Goal: Information Seeking & Learning: Find specific page/section

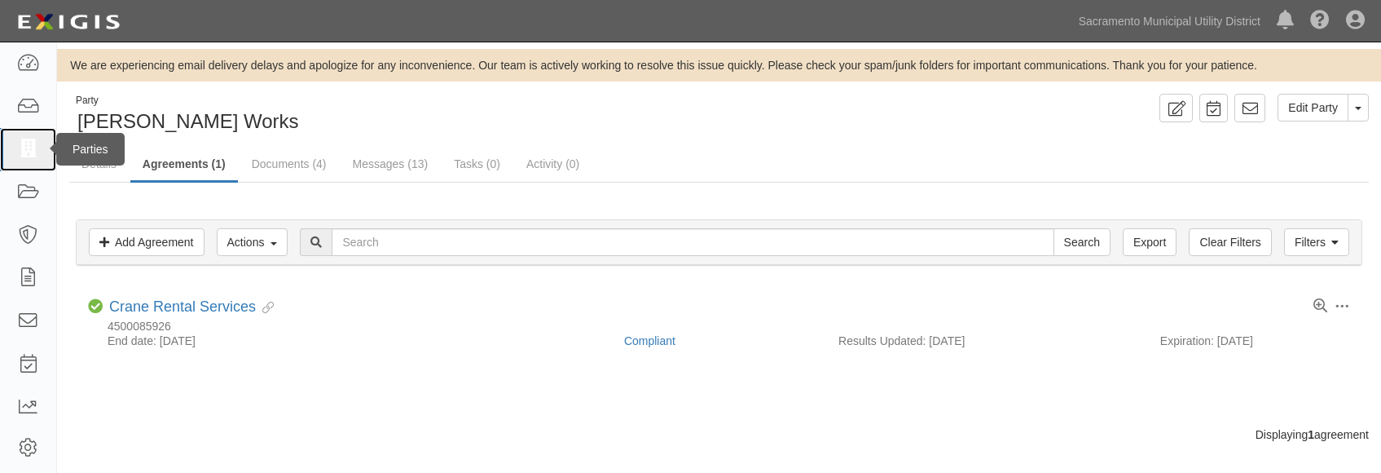
click at [22, 152] on icon at bounding box center [27, 149] width 23 height 19
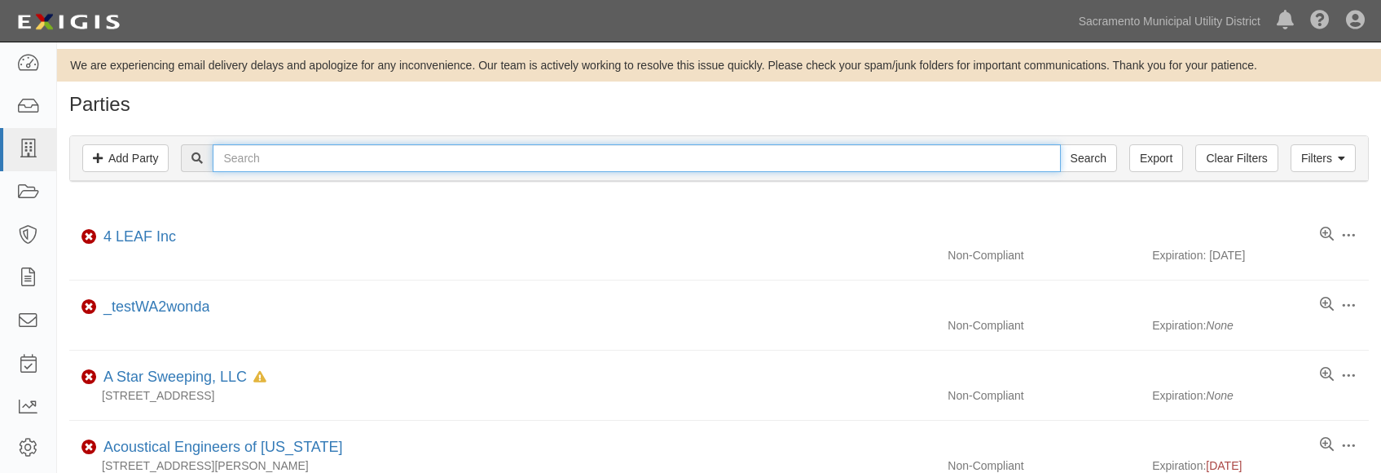
click at [326, 152] on input "text" at bounding box center [636, 158] width 847 height 28
type input "capitol"
click at [1060, 144] on input "Search" at bounding box center [1088, 158] width 57 height 28
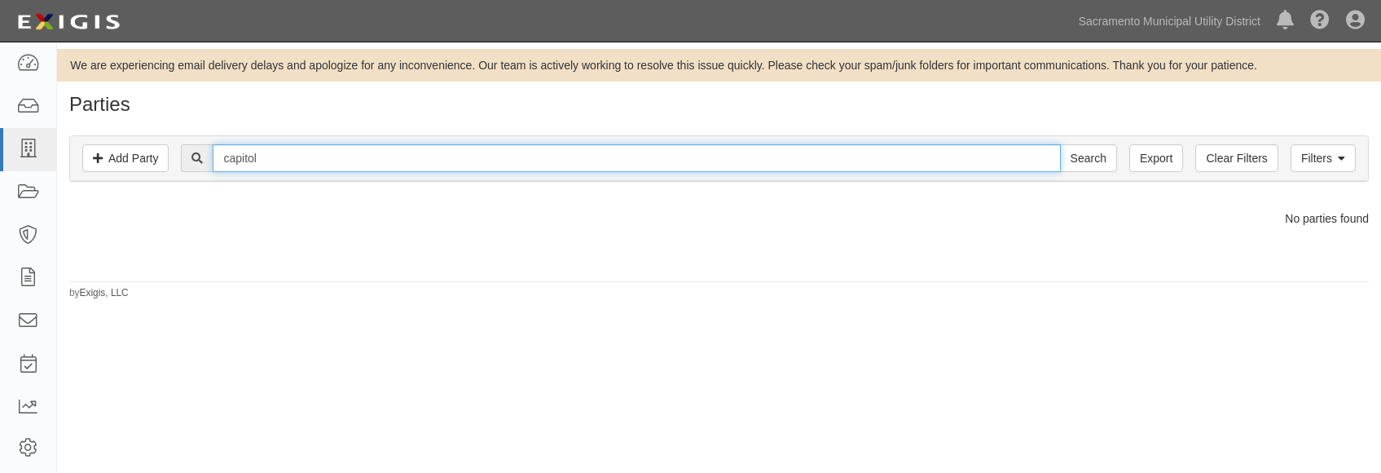
drag, startPoint x: 271, startPoint y: 158, endPoint x: 86, endPoint y: 119, distance: 189.1
click at [86, 119] on div "Parties Add Party Filters Add Party Clear Filters Export capitol Search Filters…" at bounding box center [719, 197] width 1324 height 206
type input "barricade"
click at [1060, 144] on input "Search" at bounding box center [1088, 158] width 57 height 28
click at [306, 158] on input "barricade" at bounding box center [636, 158] width 847 height 28
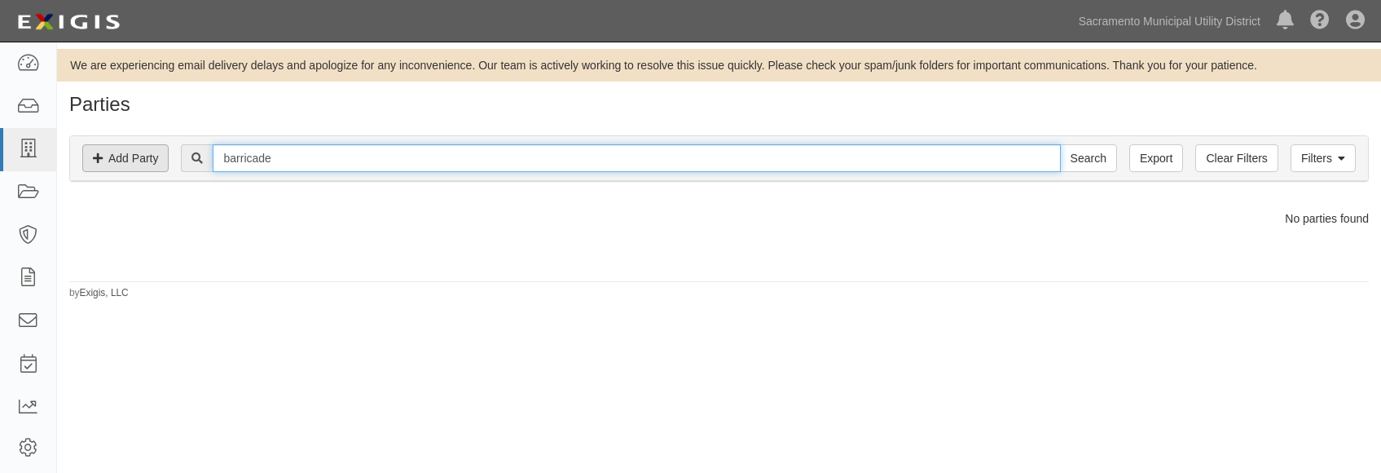
drag, startPoint x: 319, startPoint y: 162, endPoint x: 165, endPoint y: 165, distance: 154.9
click at [165, 165] on div "Filters Add Party Clear Filters Export barricade Search Filters" at bounding box center [719, 158] width 1298 height 45
type input "wbe traffic"
click at [1060, 144] on input "Search" at bounding box center [1088, 158] width 57 height 28
click at [288, 157] on input "wbe traffic" at bounding box center [636, 158] width 847 height 28
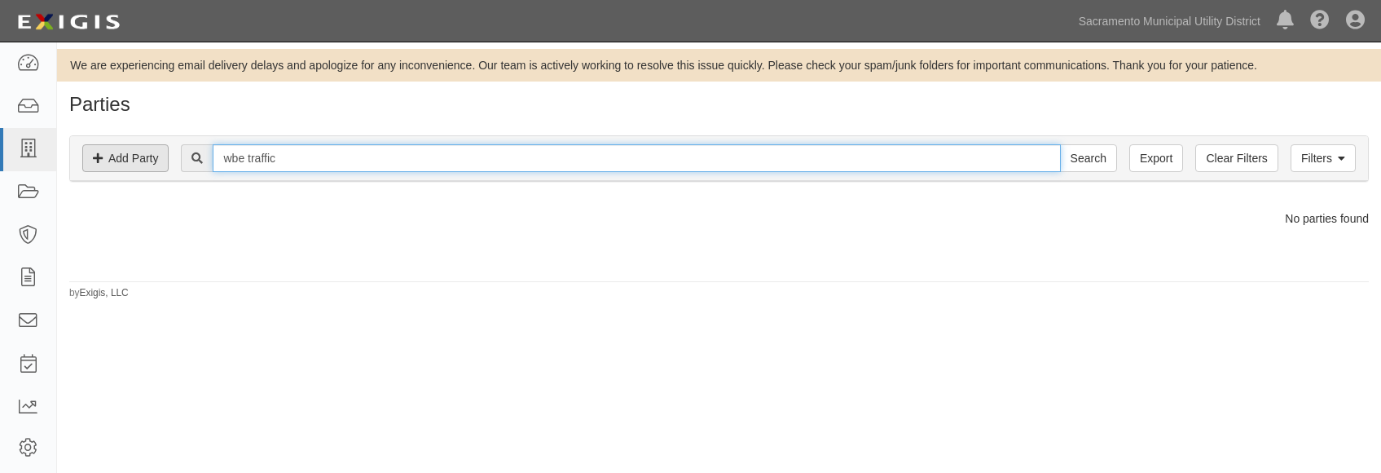
drag, startPoint x: 301, startPoint y: 160, endPoint x: 163, endPoint y: 152, distance: 138.7
click at [163, 152] on div "Filters Add Party Clear Filters Export wbe traffic Search Filters" at bounding box center [719, 158] width 1298 height 45
type input "awp safety"
click at [1060, 144] on input "Search" at bounding box center [1088, 158] width 57 height 28
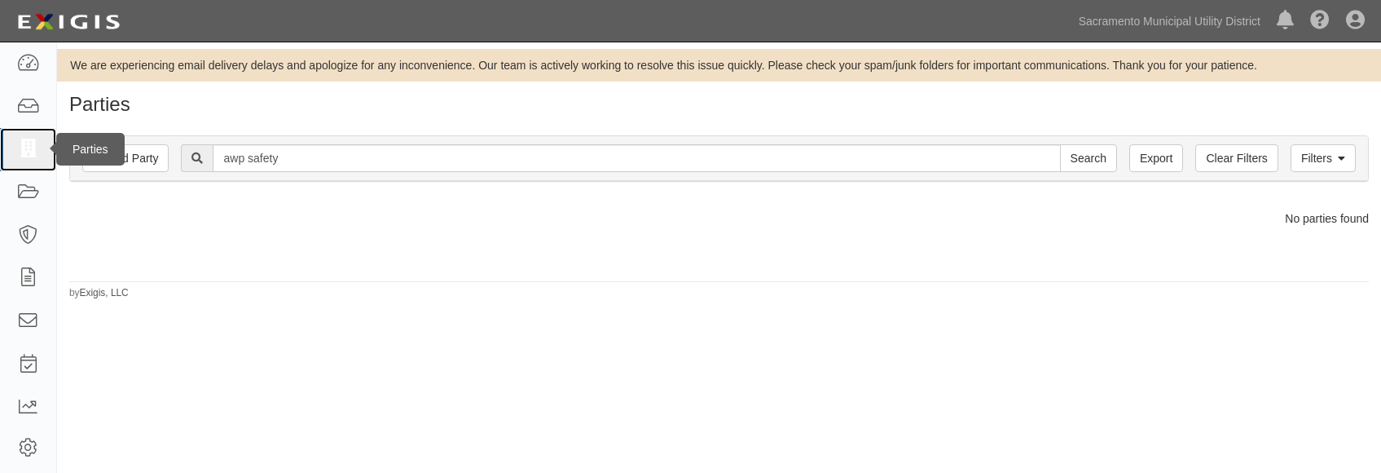
click at [18, 143] on icon at bounding box center [27, 149] width 23 height 19
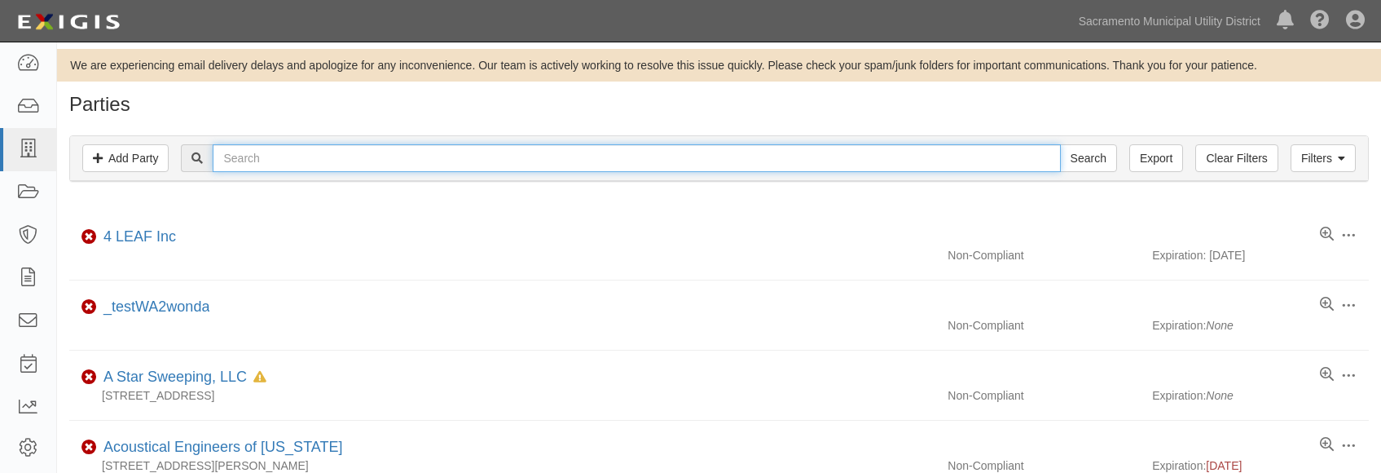
click at [295, 162] on input "text" at bounding box center [636, 158] width 847 height 28
type input "traffic management"
click at [1060, 144] on input "Search" at bounding box center [1088, 158] width 57 height 28
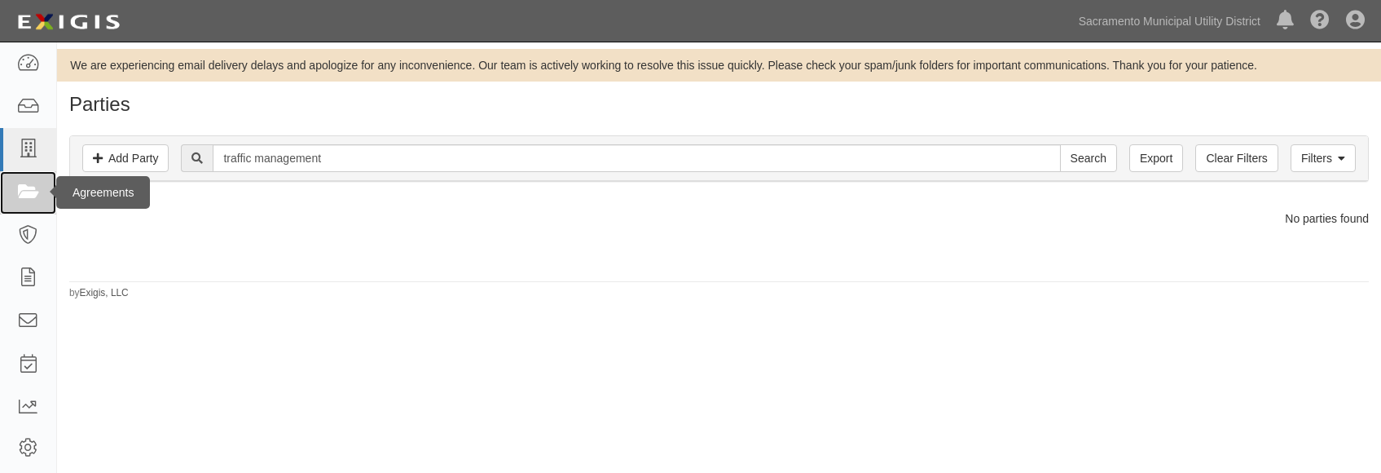
click at [24, 195] on icon at bounding box center [27, 192] width 23 height 19
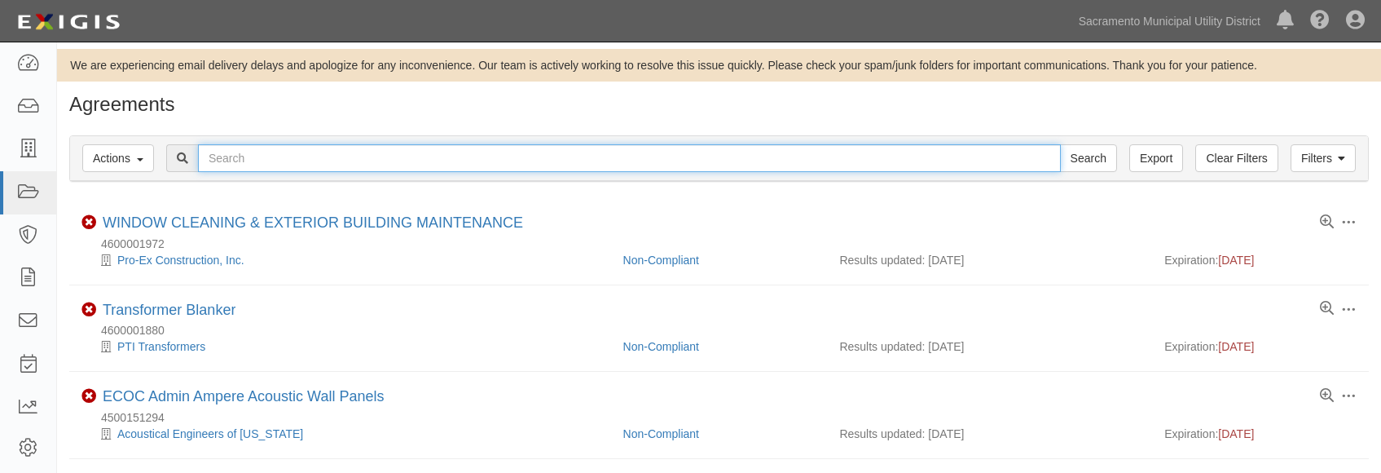
click at [254, 157] on input "text" at bounding box center [629, 158] width 863 height 28
type input "traffic"
click at [1060, 144] on input "Search" at bounding box center [1088, 158] width 57 height 28
